Goal: Information Seeking & Learning: Learn about a topic

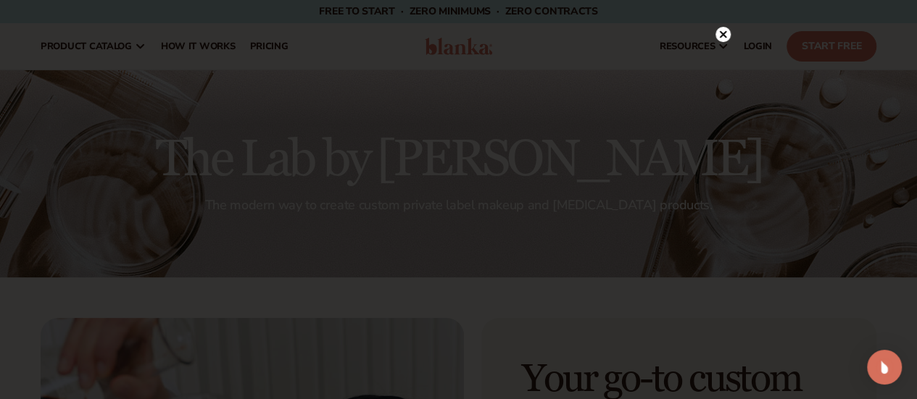
click at [724, 34] on icon at bounding box center [722, 34] width 7 height 7
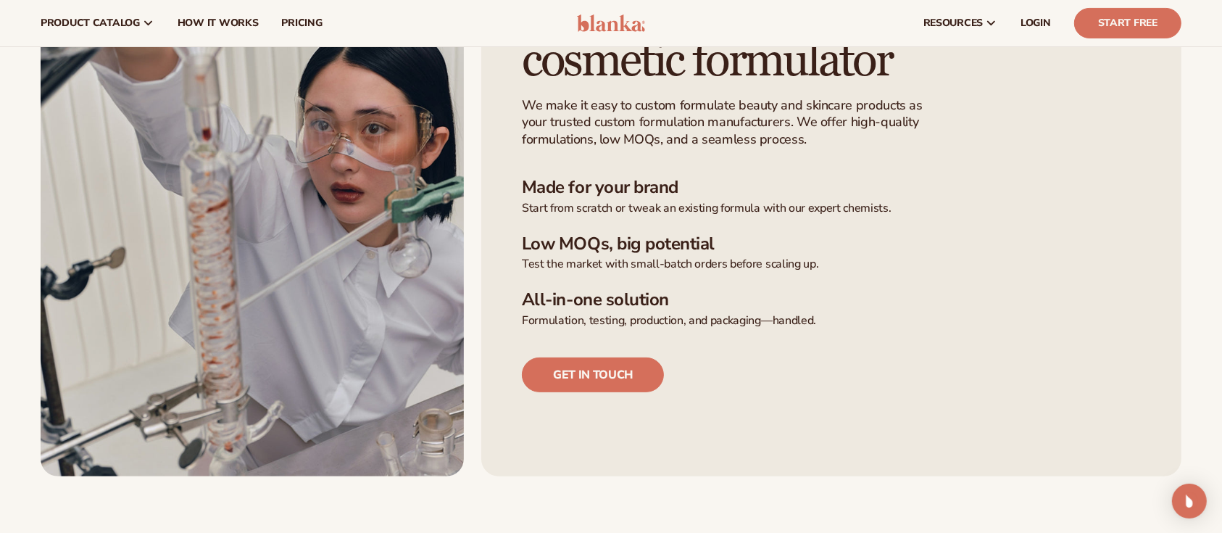
scroll to position [48, 0]
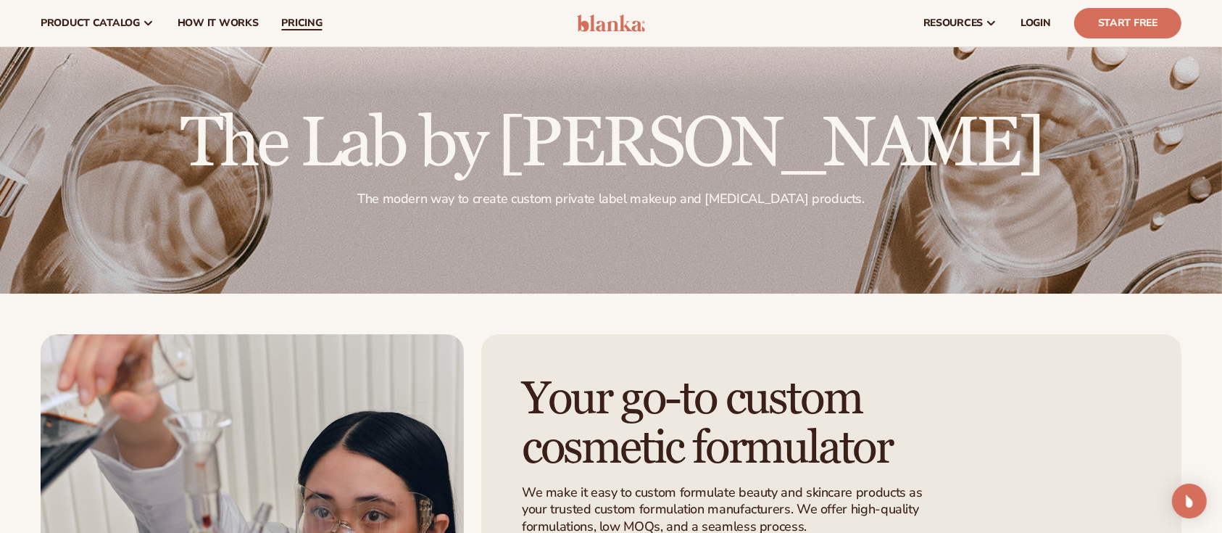
click at [294, 20] on span "pricing" at bounding box center [301, 23] width 41 height 12
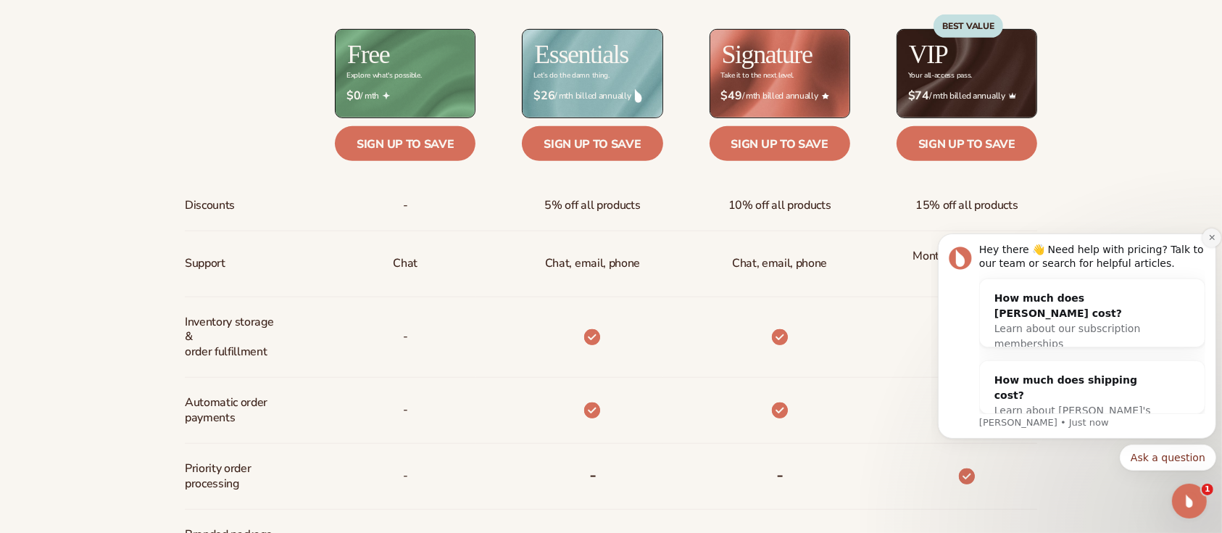
click at [1211, 229] on button "Dismiss notification" at bounding box center [1211, 237] width 19 height 19
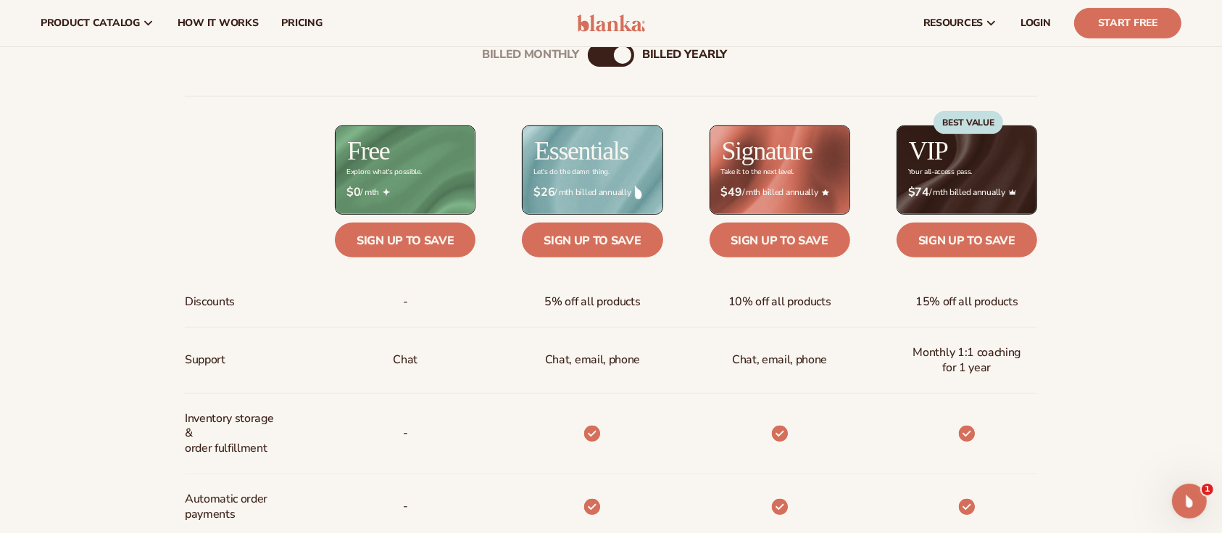
scroll to position [193, 0]
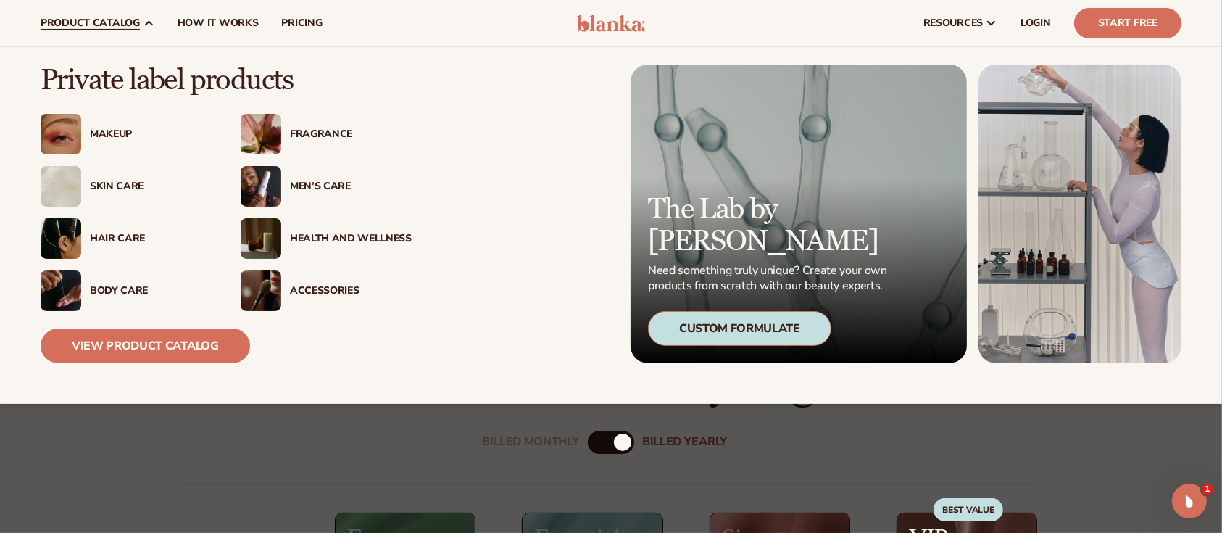
click at [125, 183] on div "Skin Care" at bounding box center [151, 187] width 122 height 12
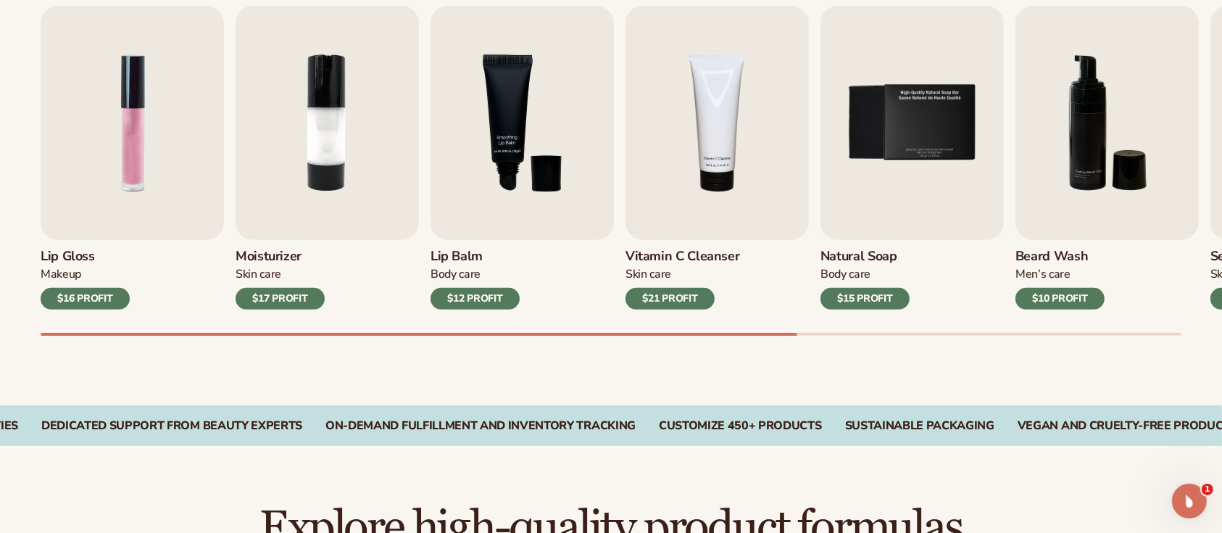
scroll to position [528, 0]
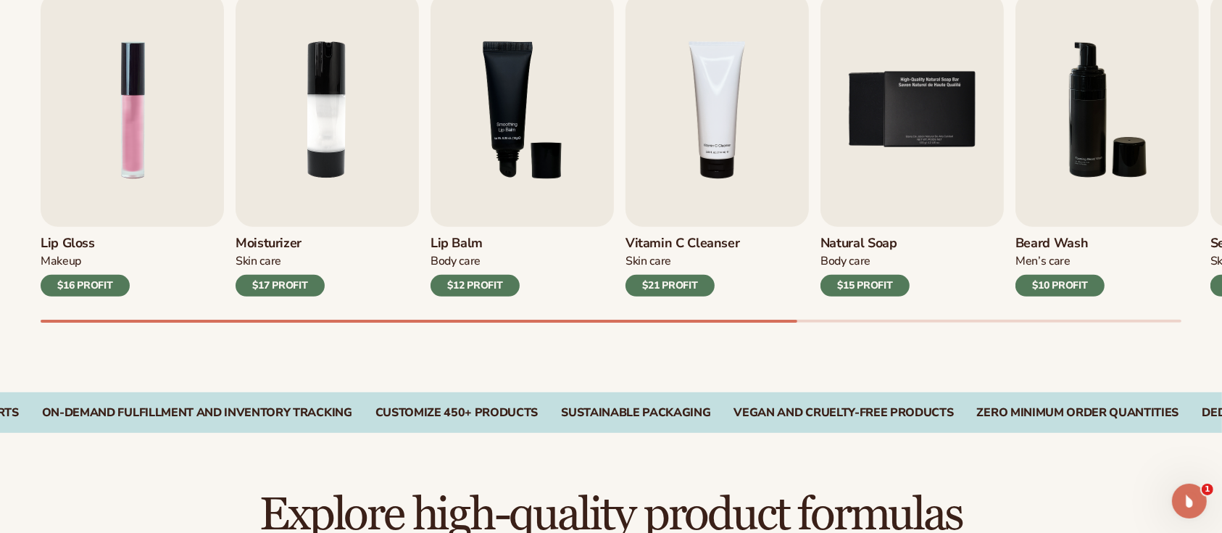
drag, startPoint x: 733, startPoint y: 315, endPoint x: 900, endPoint y: 290, distance: 169.3
click at [900, 290] on div "Lip Gloss Makeup $16 PROFIT Moisturizer Skin Care $17 PROFIT Lip Balm Body Care…" at bounding box center [632, 158] width 1182 height 330
click at [856, 320] on div at bounding box center [611, 321] width 1141 height 3
click at [146, 283] on div "Lip Gloss Makeup $16 PROFIT Moisturizer Skin Care $17 PROFIT Lip Balm Body Care…" at bounding box center [632, 158] width 1182 height 330
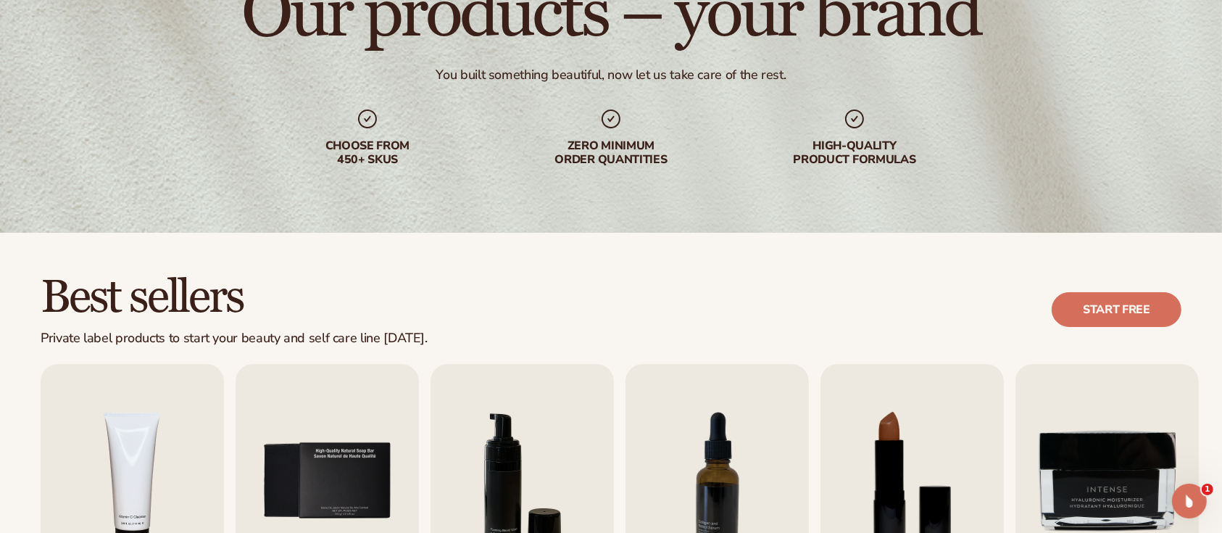
scroll to position [0, 0]
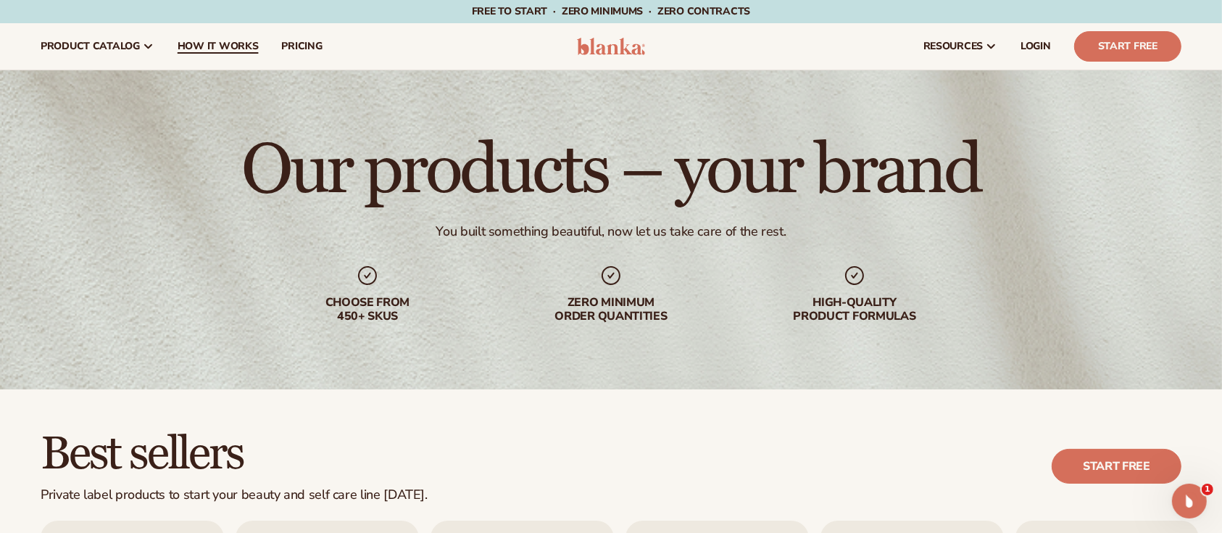
click at [218, 43] on span "How It Works" at bounding box center [218, 47] width 81 height 12
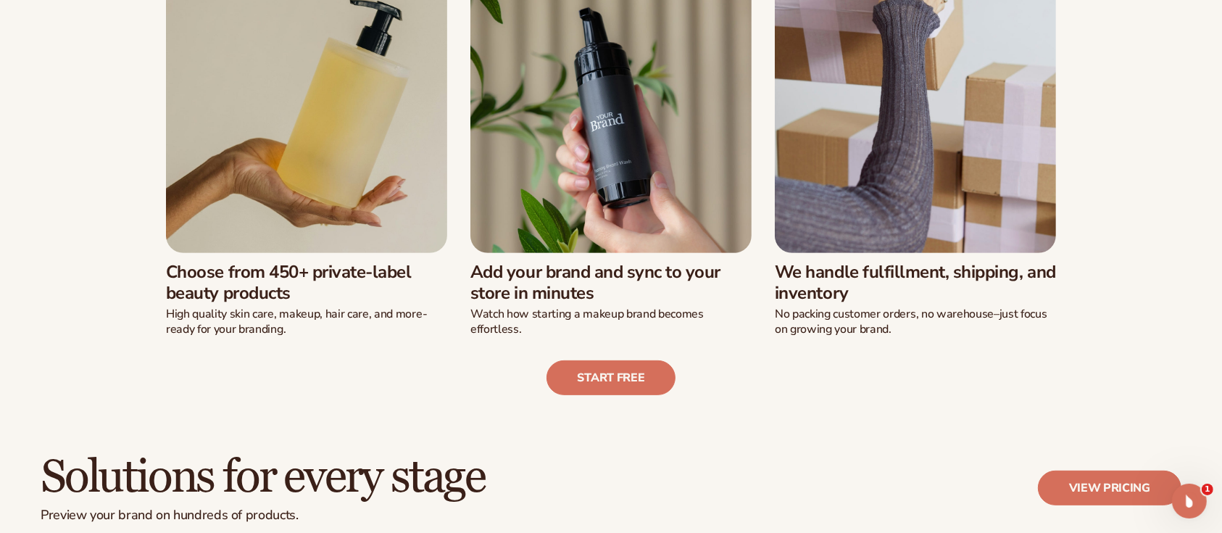
scroll to position [580, 0]
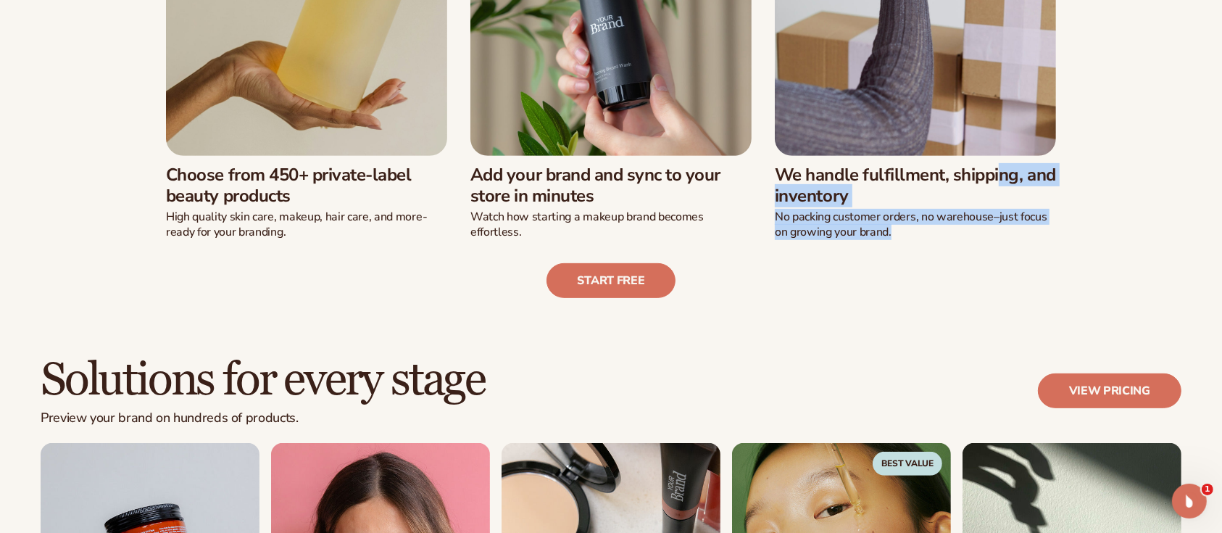
drag, startPoint x: 899, startPoint y: 235, endPoint x: 778, endPoint y: 175, distance: 135.2
click at [778, 175] on div "We handle fulfillment, shipping, and inventory No packing customer orders, no w…" at bounding box center [915, 197] width 281 height 83
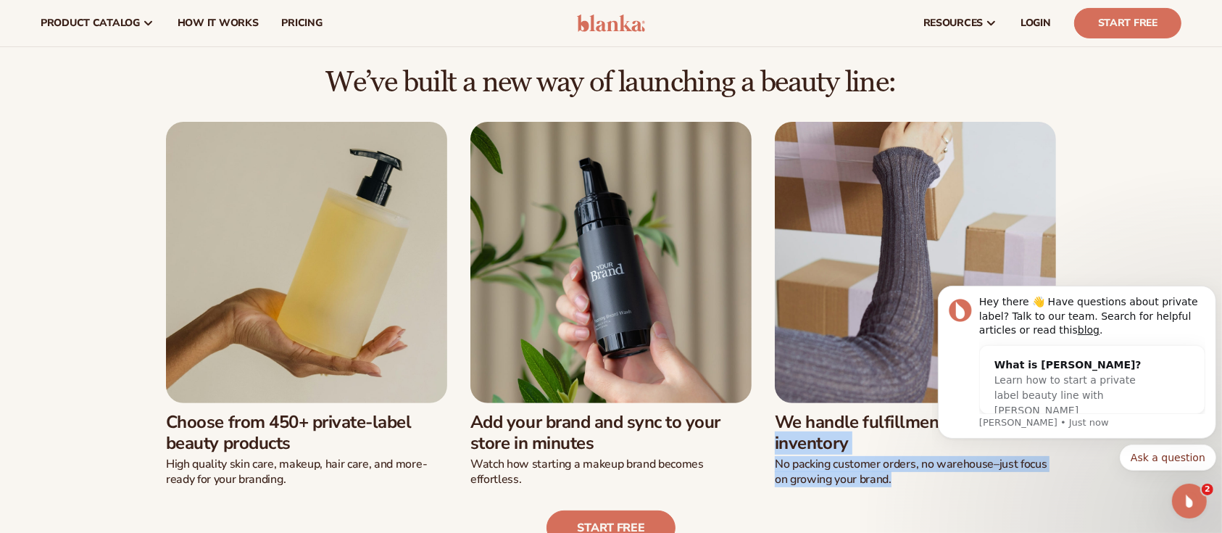
scroll to position [236, 0]
